Goal: Obtain resource: Download file/media

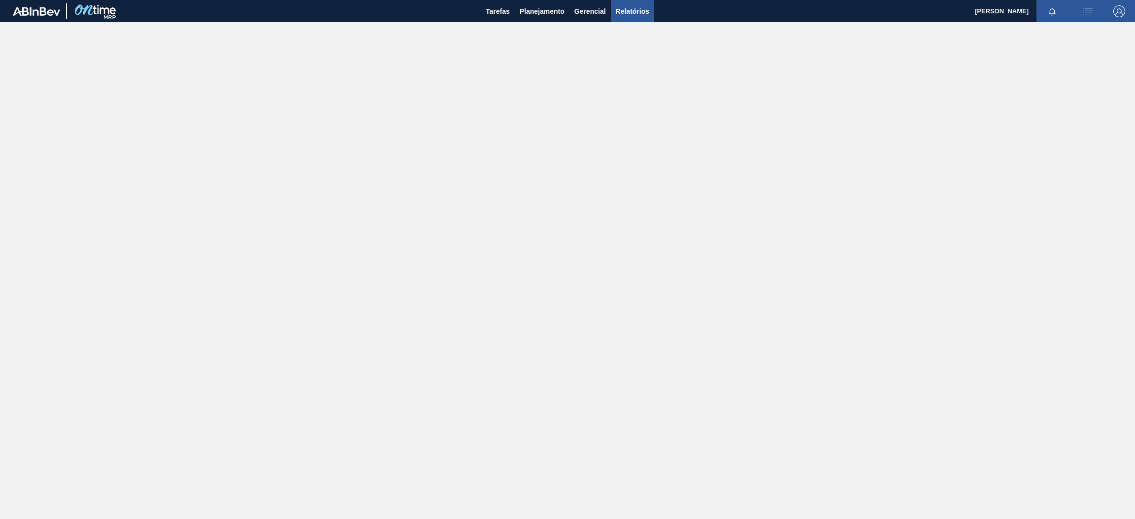
click at [643, 11] on span "Relatórios" at bounding box center [632, 11] width 33 height 12
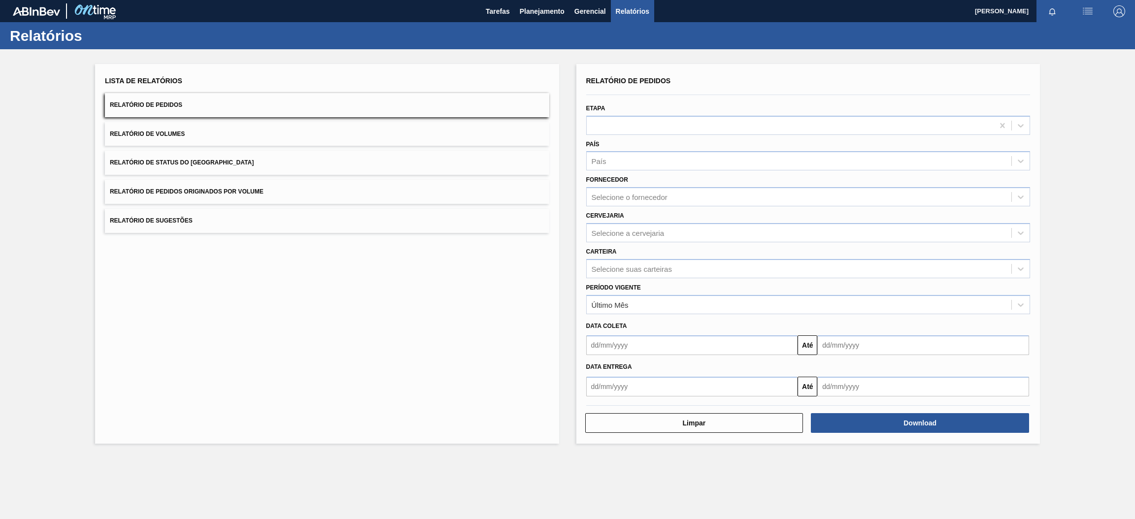
click at [165, 102] on span "Relatório de Pedidos" at bounding box center [146, 104] width 72 height 7
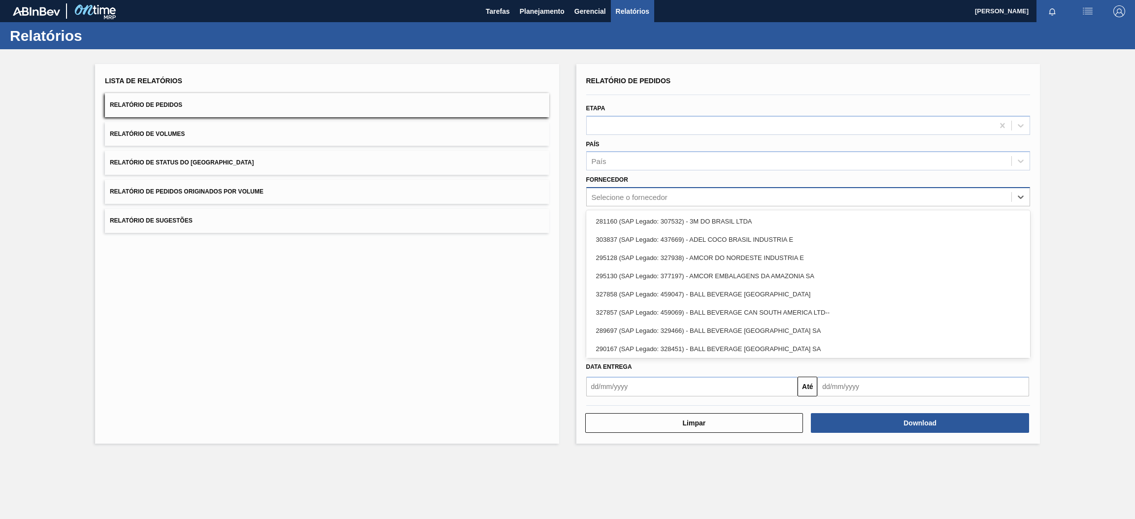
click at [628, 193] on div "Selecione o fornecedor" at bounding box center [630, 197] width 76 height 8
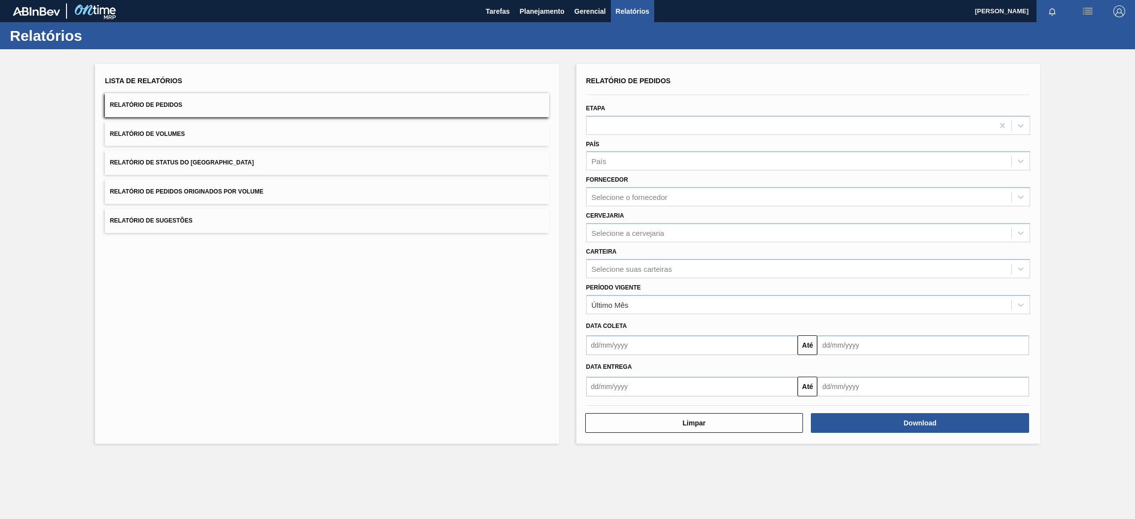
click at [640, 174] on div "Fornecedor Selecione o fornecedor" at bounding box center [808, 189] width 444 height 33
click at [631, 234] on div "Selecione a cervejaria" at bounding box center [628, 233] width 73 height 8
type input "br15"
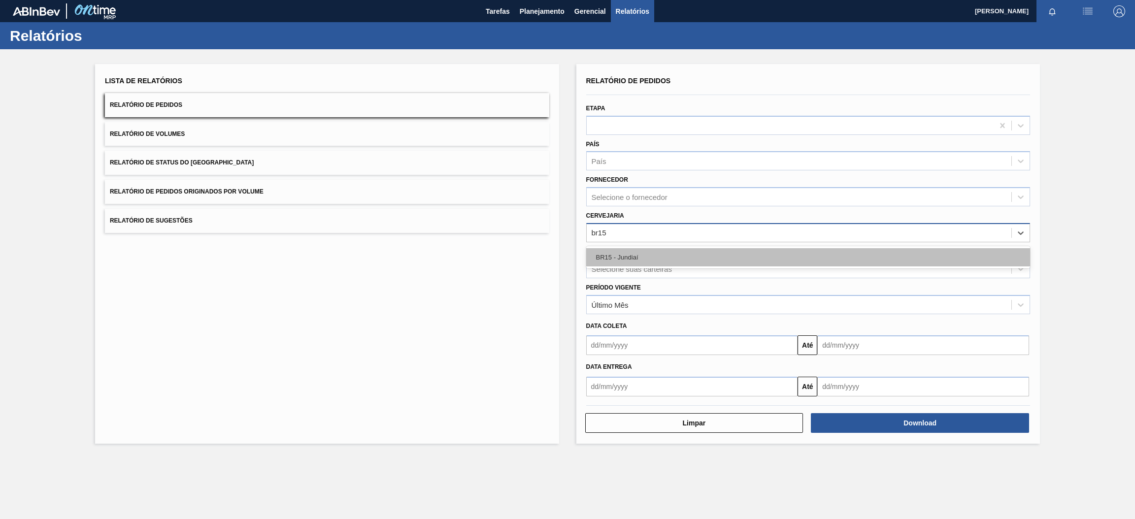
click at [640, 258] on div "BR15 - Jundiaí" at bounding box center [808, 257] width 444 height 18
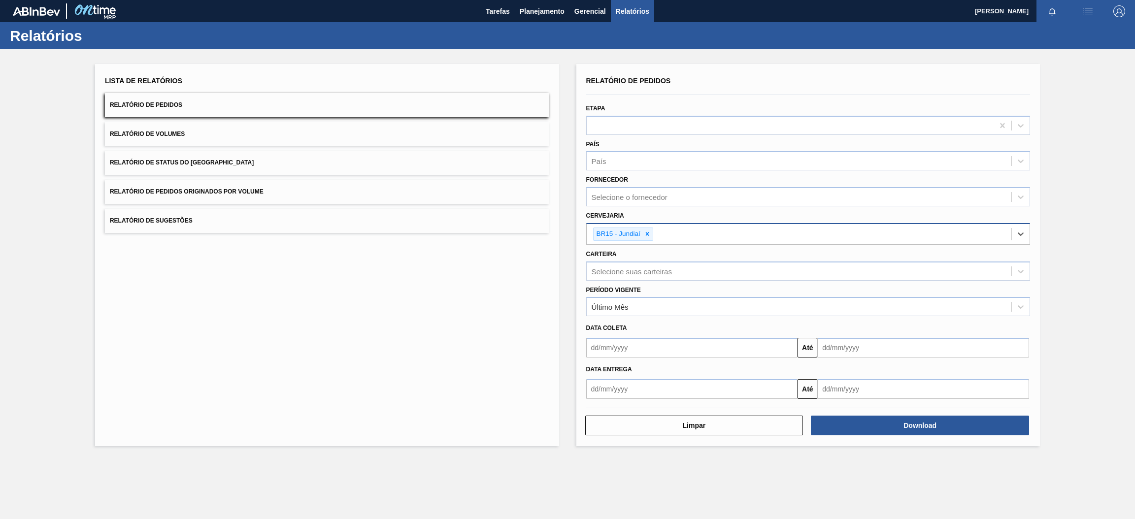
click at [659, 348] on input "text" at bounding box center [692, 348] width 212 height 20
click at [645, 415] on div "8" at bounding box center [645, 418] width 13 height 13
type input "[DATE]"
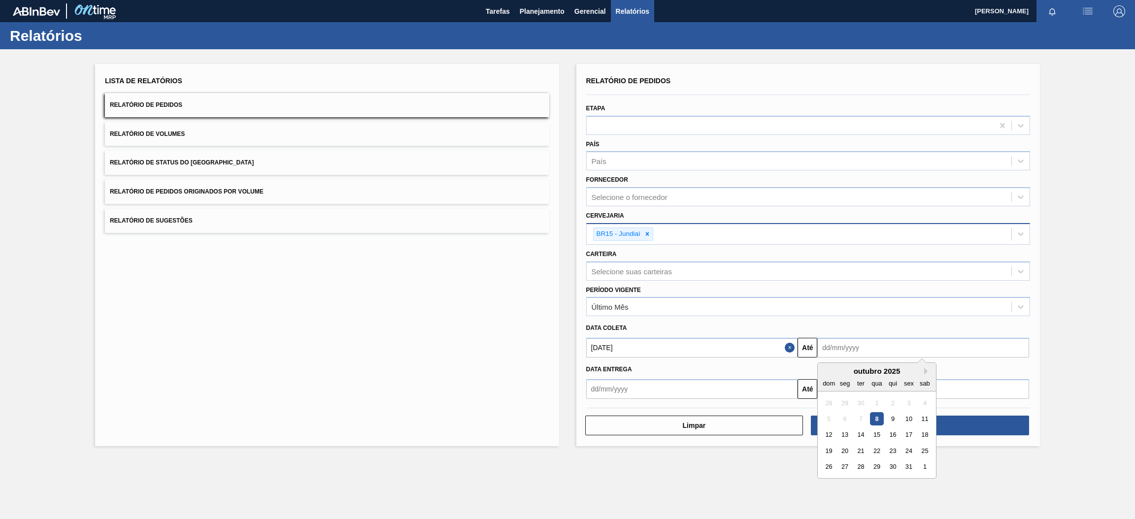
click at [859, 343] on input "text" at bounding box center [923, 348] width 212 height 20
click at [837, 367] on div "outubro 2025" at bounding box center [877, 371] width 118 height 8
click at [924, 369] on button "Next Month" at bounding box center [927, 371] width 7 height 7
click at [831, 480] on div "30" at bounding box center [828, 482] width 13 height 13
type input "[DATE]"
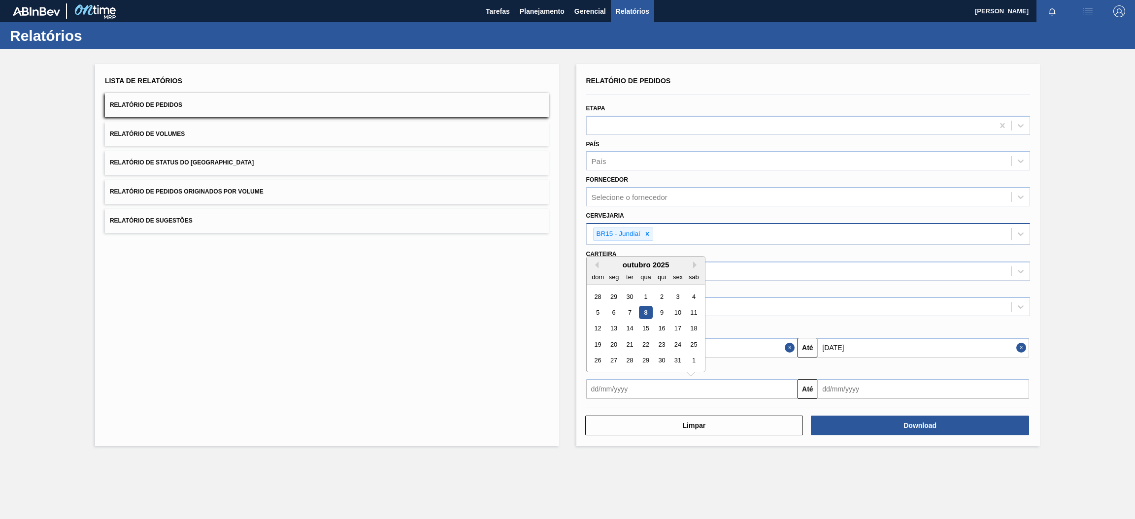
click at [735, 385] on input "text" at bounding box center [692, 389] width 212 height 20
click at [646, 312] on div "8" at bounding box center [645, 312] width 13 height 13
type input "[DATE]"
click at [920, 387] on input "text" at bounding box center [923, 389] width 212 height 20
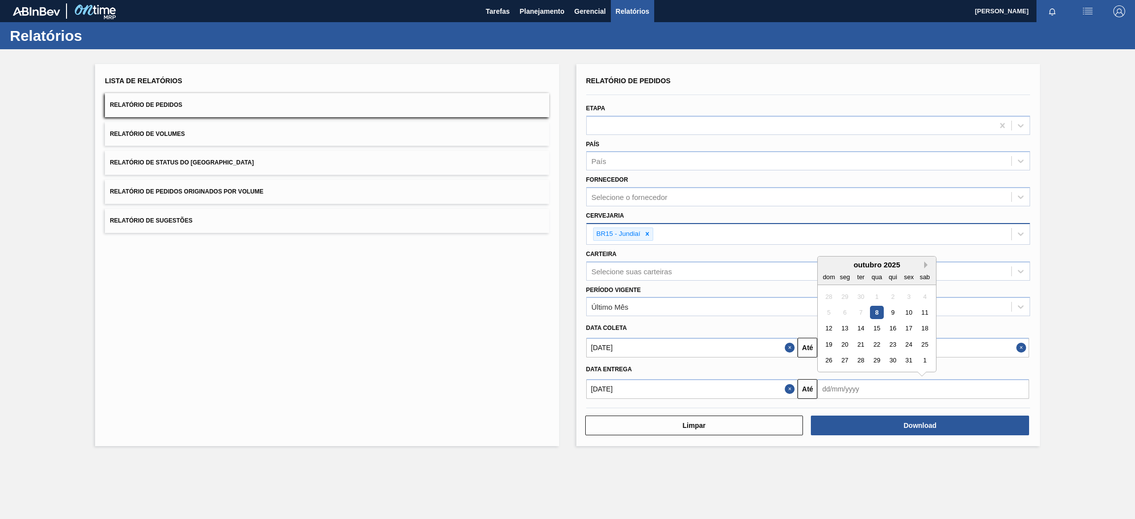
click at [924, 263] on button "Next Month" at bounding box center [927, 265] width 7 height 7
click at [832, 375] on div "30" at bounding box center [828, 376] width 13 height 13
type input "[DATE]"
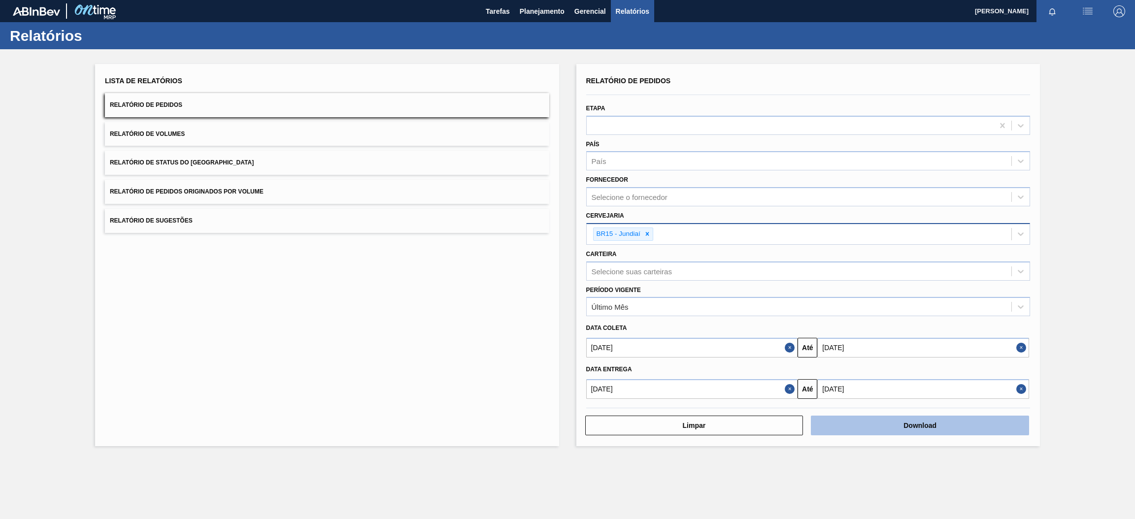
click at [883, 423] on button "Download" at bounding box center [920, 426] width 218 height 20
click at [275, 185] on button "Relatório de Pedidos Originados por Volume" at bounding box center [327, 192] width 444 height 24
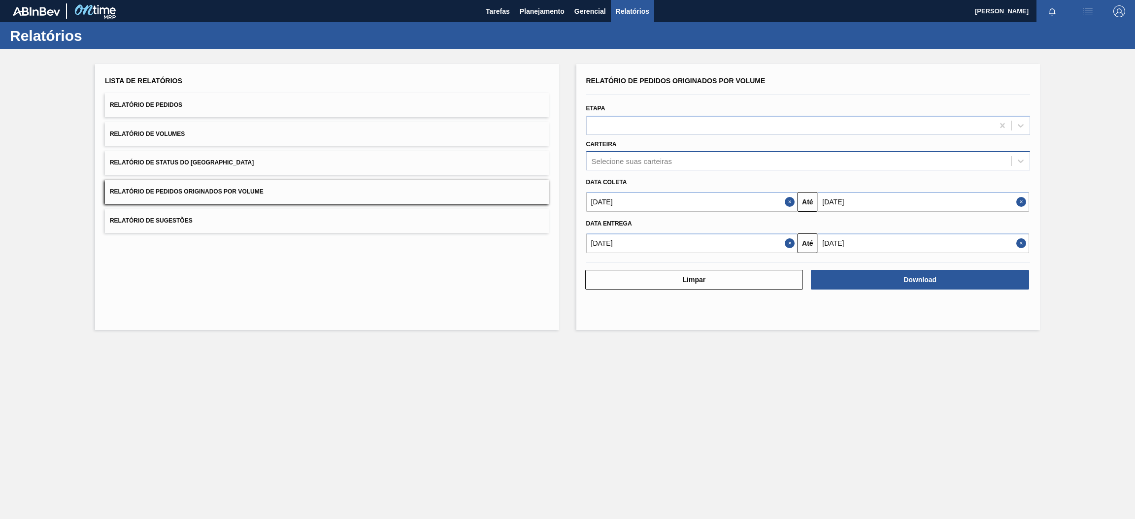
click at [637, 161] on div "Selecione suas carteiras" at bounding box center [632, 161] width 80 height 8
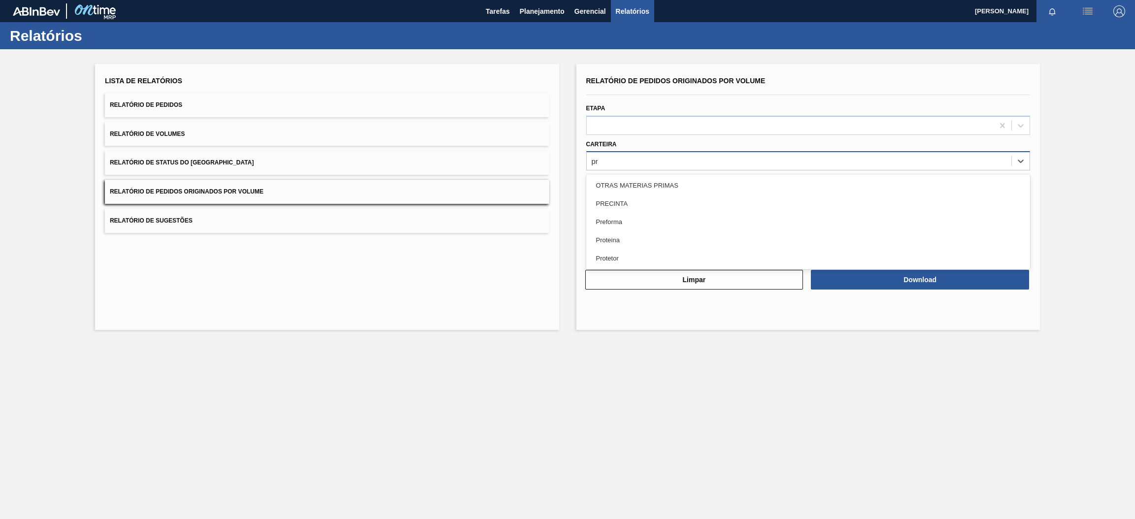
type input "pre"
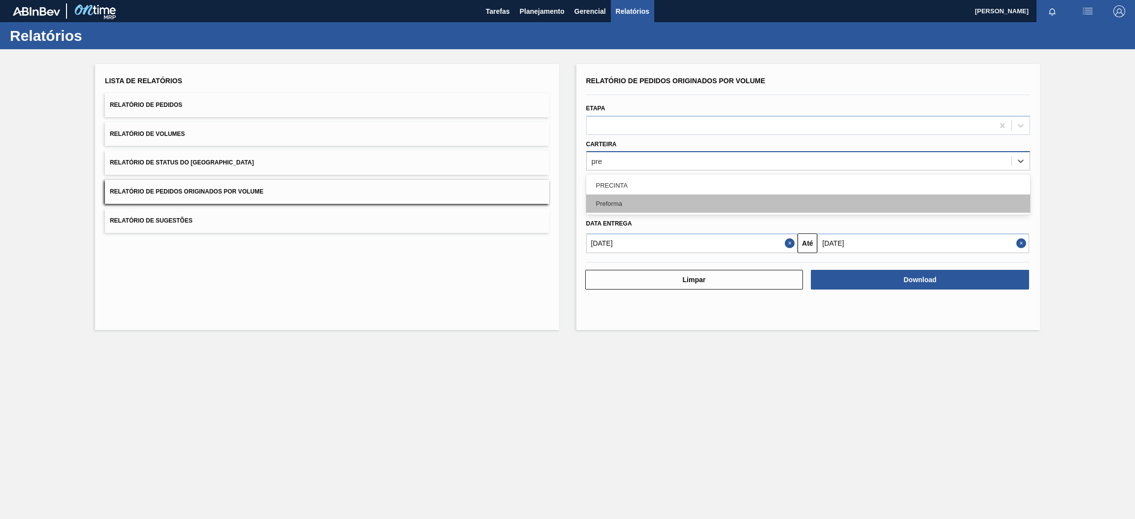
click at [653, 207] on div "Preforma" at bounding box center [808, 204] width 444 height 18
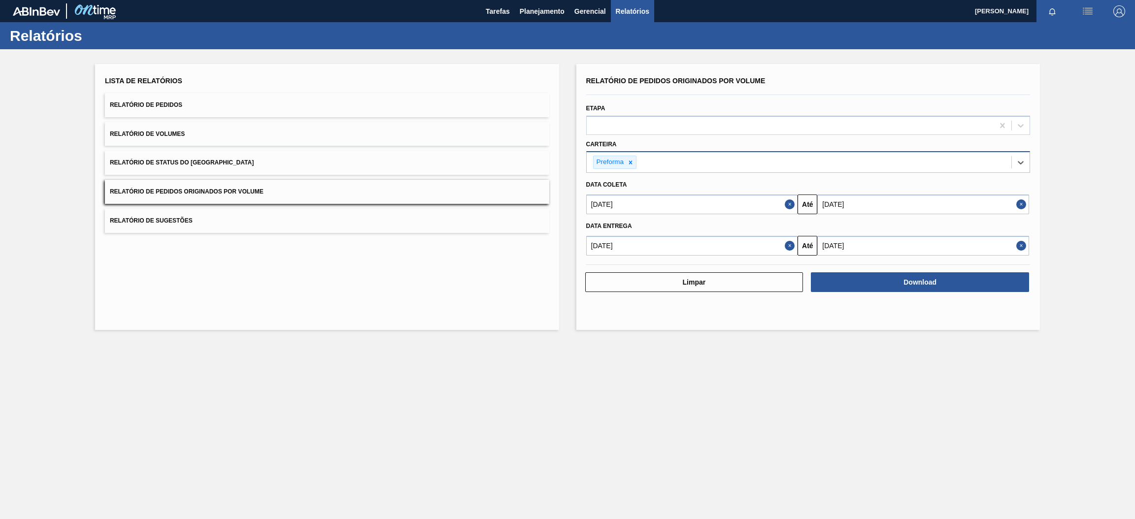
click at [789, 205] on button "Close" at bounding box center [791, 205] width 13 height 20
click at [787, 242] on button "Close" at bounding box center [791, 246] width 13 height 20
click at [769, 204] on input "text" at bounding box center [692, 205] width 212 height 20
click at [596, 225] on button "Previous Month" at bounding box center [595, 228] width 7 height 7
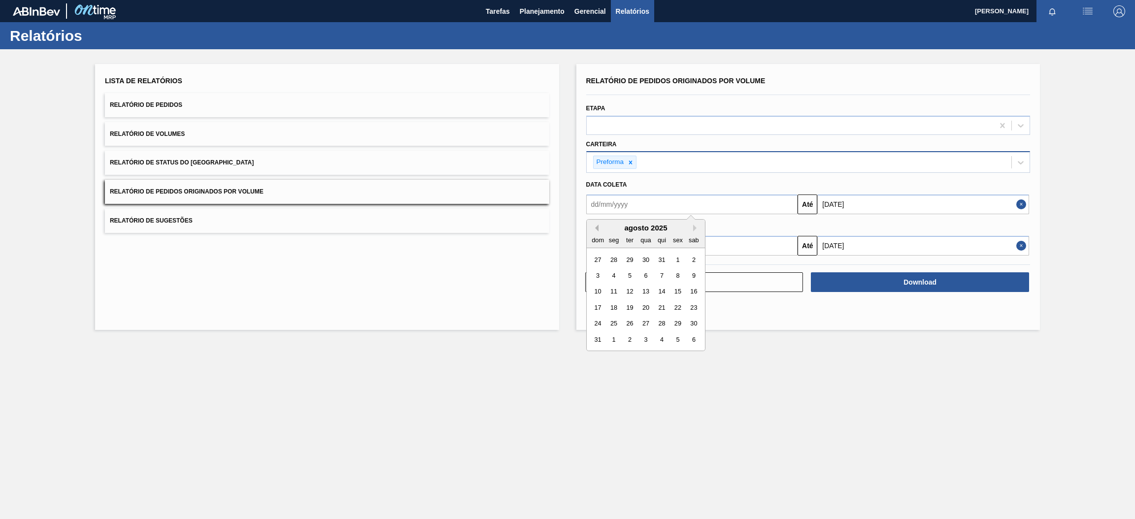
click at [596, 225] on button "Previous Month" at bounding box center [595, 228] width 7 height 7
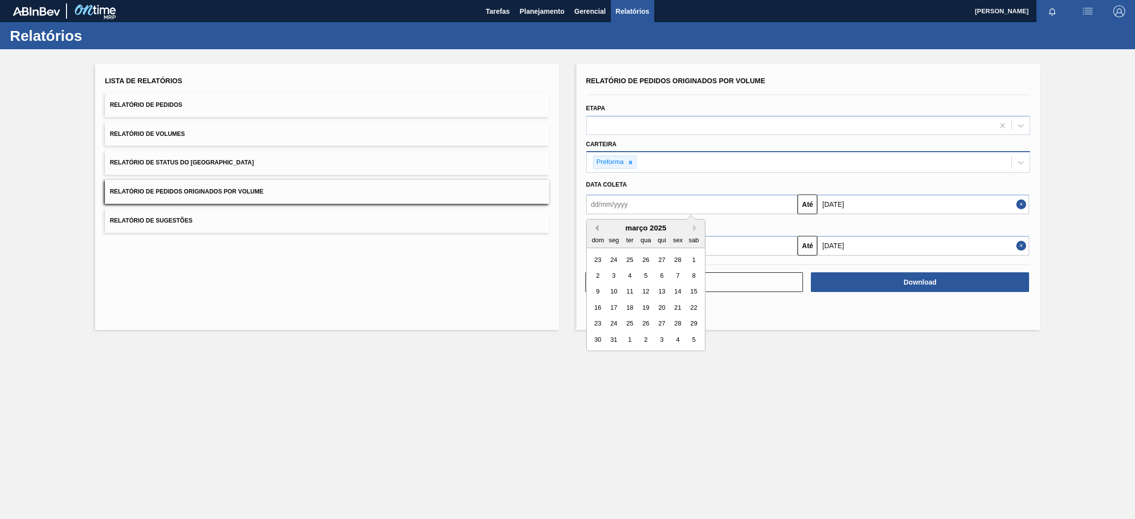
click at [596, 225] on button "Previous Month" at bounding box center [595, 228] width 7 height 7
click at [646, 260] on div "1" at bounding box center [645, 259] width 13 height 13
type input "[DATE]"
click at [648, 242] on input "text" at bounding box center [692, 246] width 212 height 20
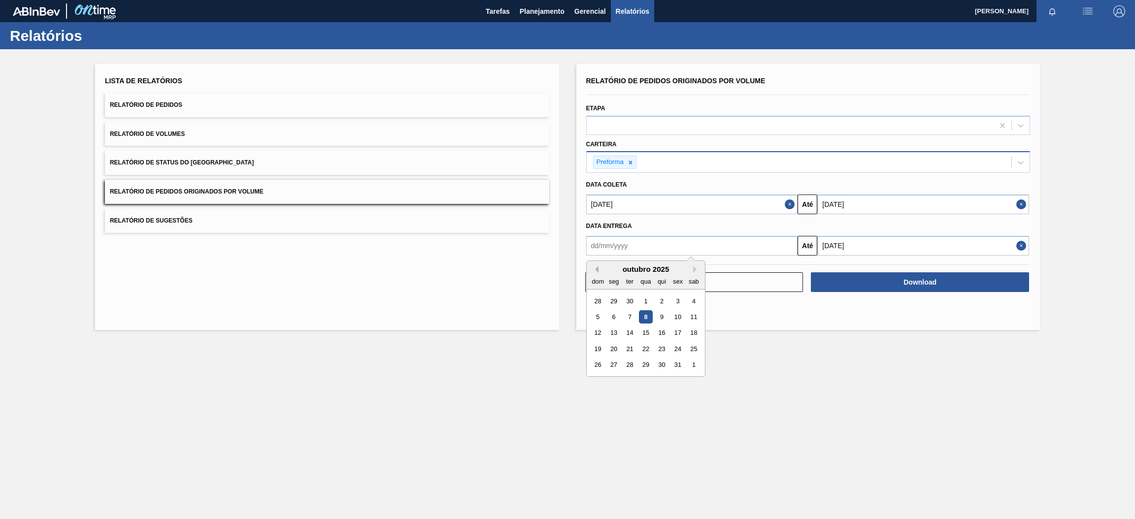
click at [595, 267] on button "Previous Month" at bounding box center [595, 269] width 7 height 7
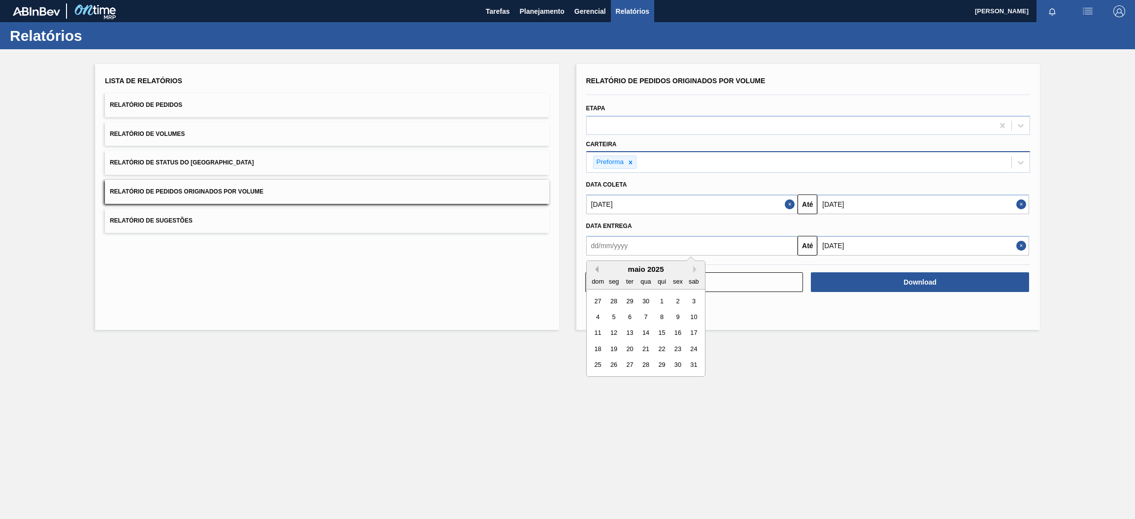
click at [595, 267] on button "Previous Month" at bounding box center [595, 269] width 7 height 7
click at [645, 300] on div "1" at bounding box center [645, 300] width 13 height 13
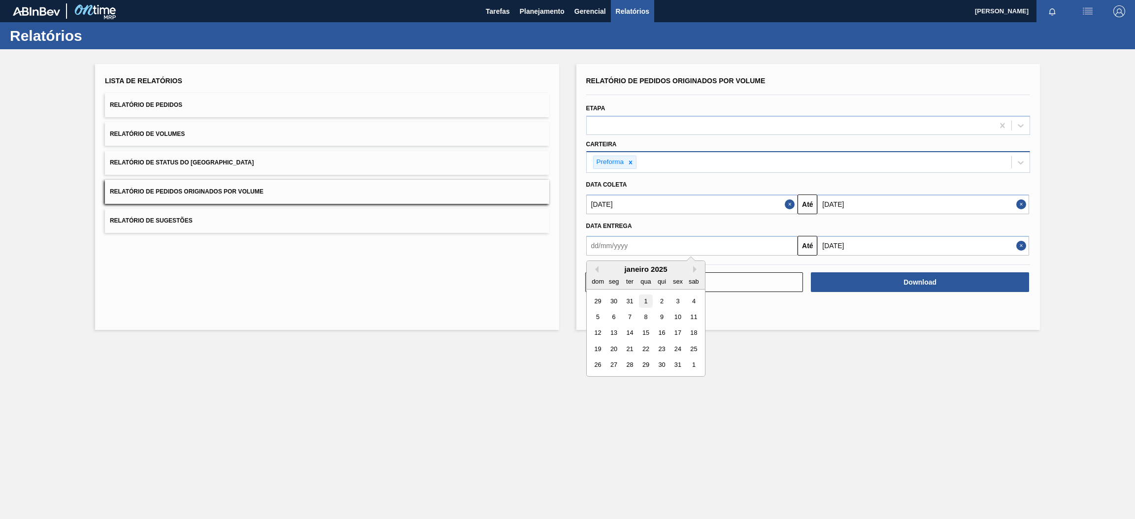
type input "[DATE]"
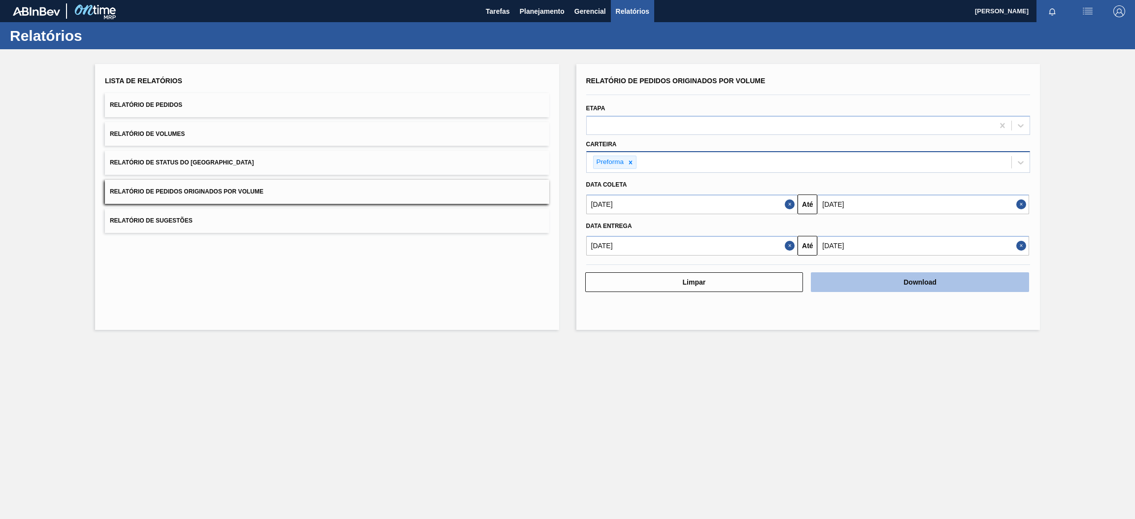
click at [899, 281] on button "Download" at bounding box center [920, 282] width 218 height 20
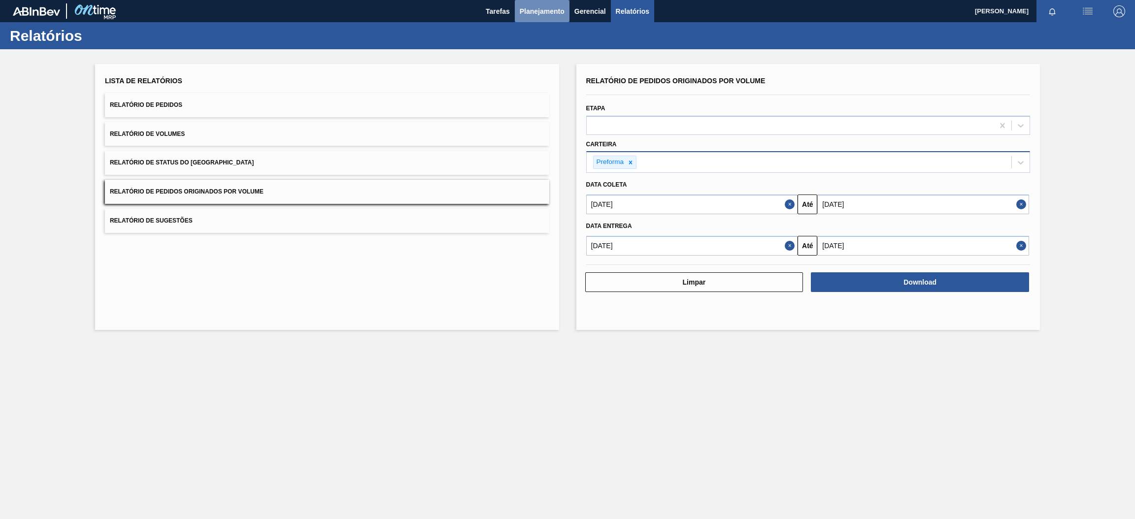
click at [552, 11] on span "Planejamento" at bounding box center [542, 11] width 45 height 12
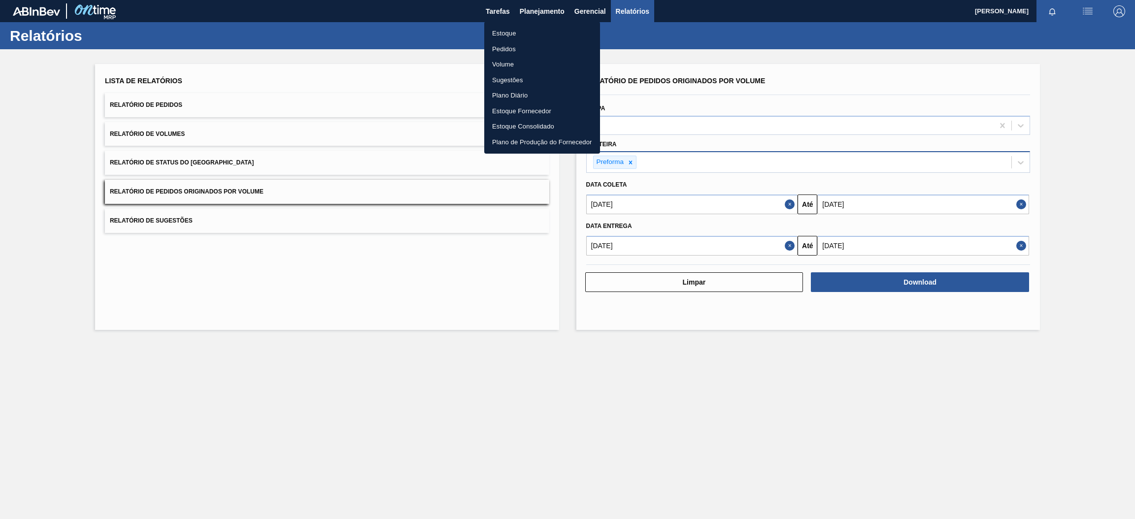
click at [529, 34] on li "Estoque" at bounding box center [542, 34] width 116 height 16
